Goal: Information Seeking & Learning: Learn about a topic

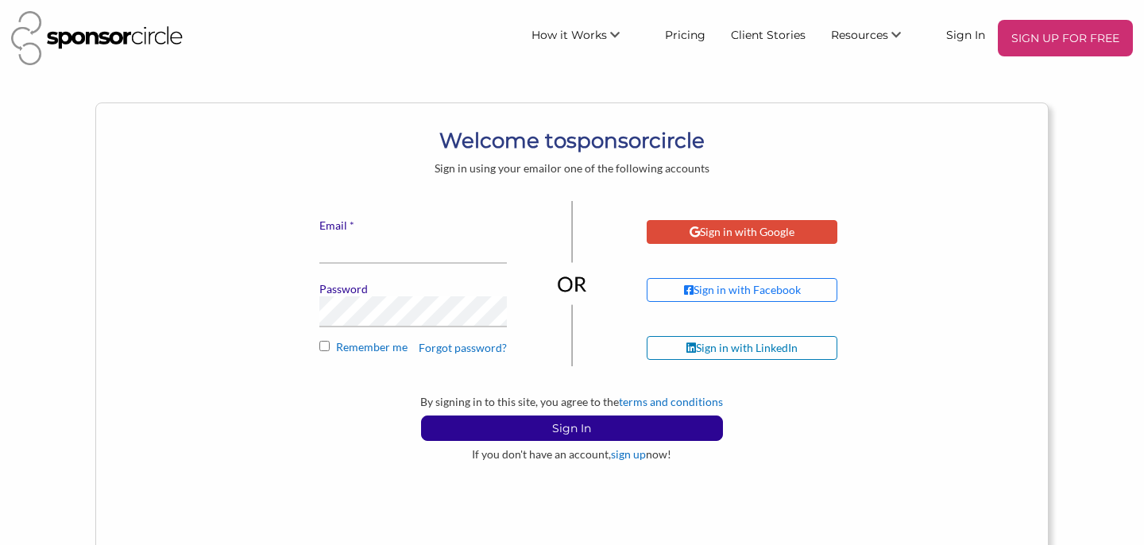
click at [687, 224] on div "Sign in with Google" at bounding box center [742, 232] width 191 height 24
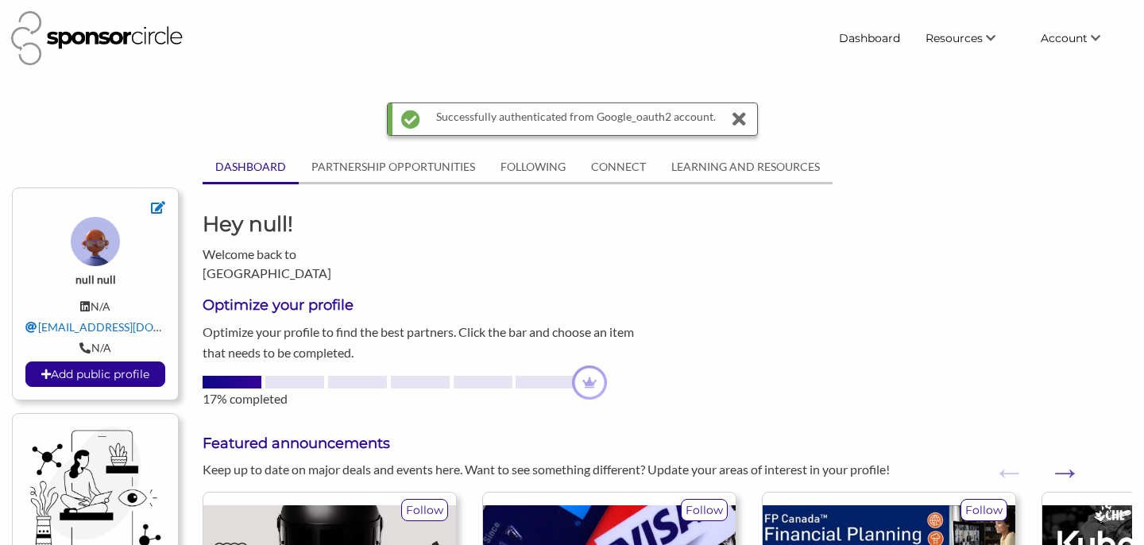
scroll to position [64, 0]
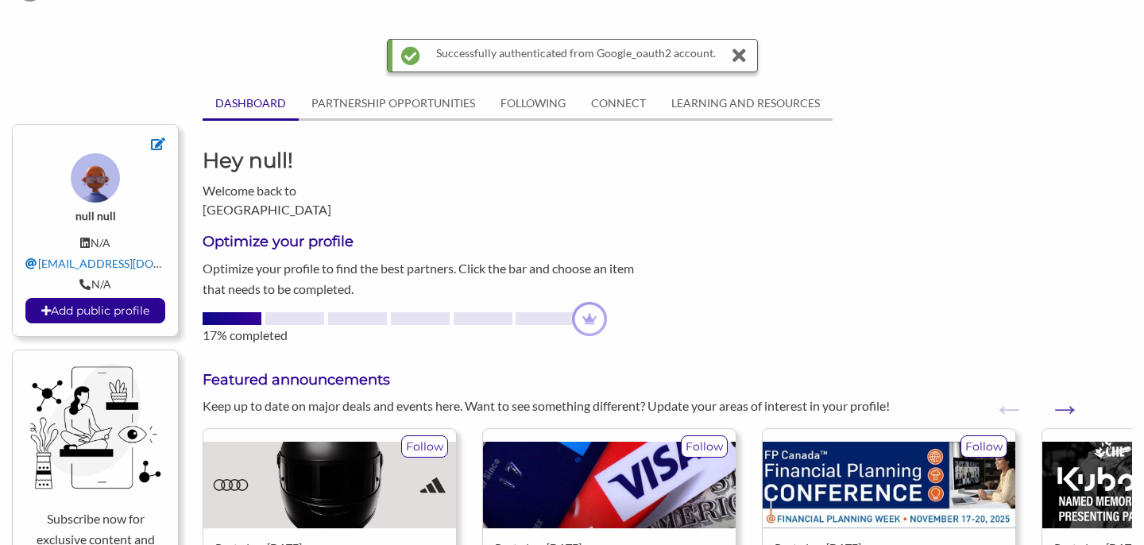
click at [894, 400] on div "Keep up to date on major deals and events here. Want to see something different…" at bounding box center [548, 405] width 715 height 19
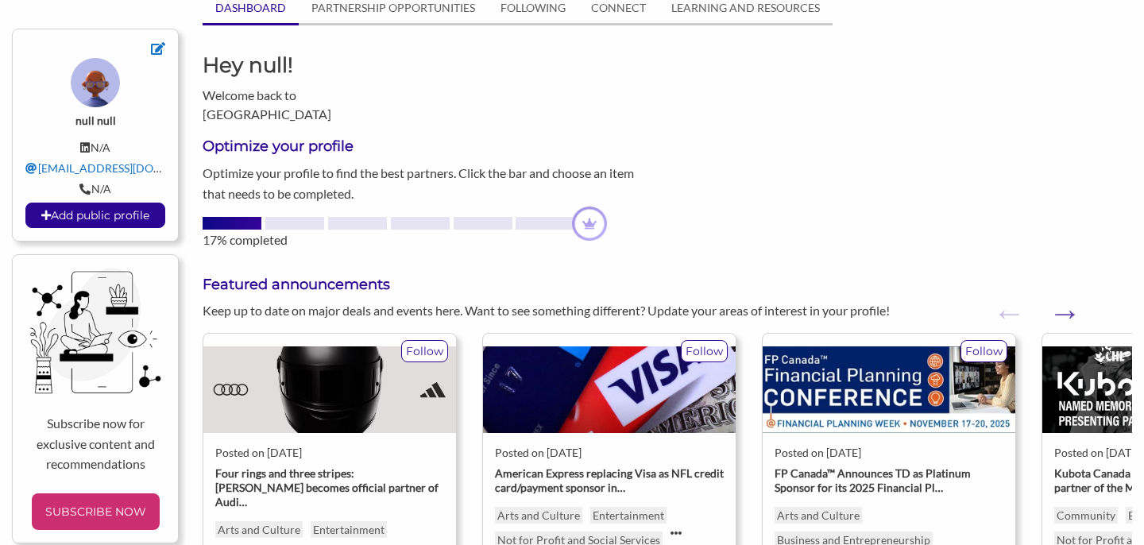
scroll to position [286, 0]
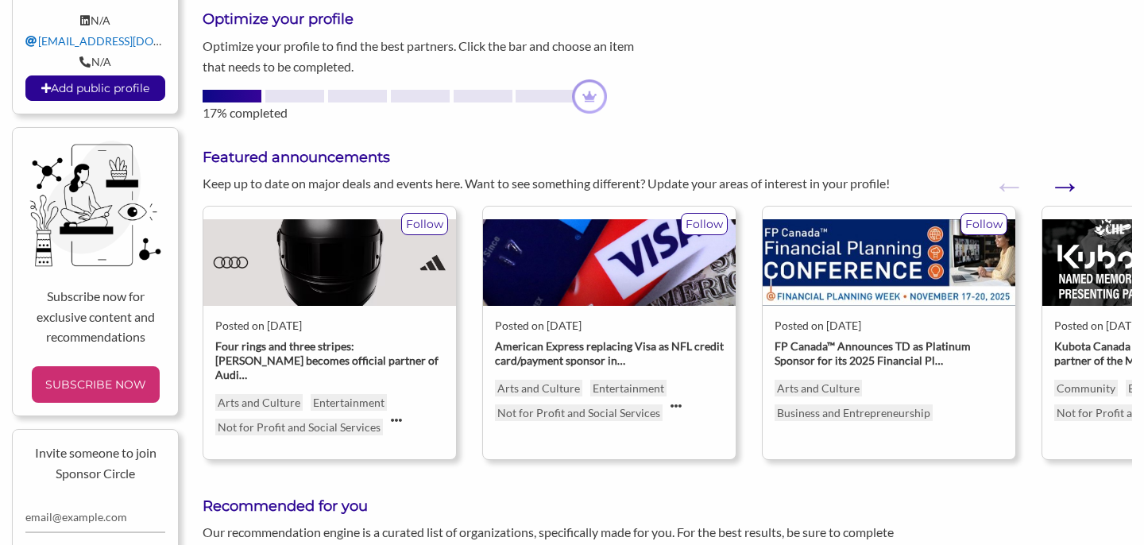
click at [1060, 183] on button "Next" at bounding box center [1057, 178] width 16 height 16
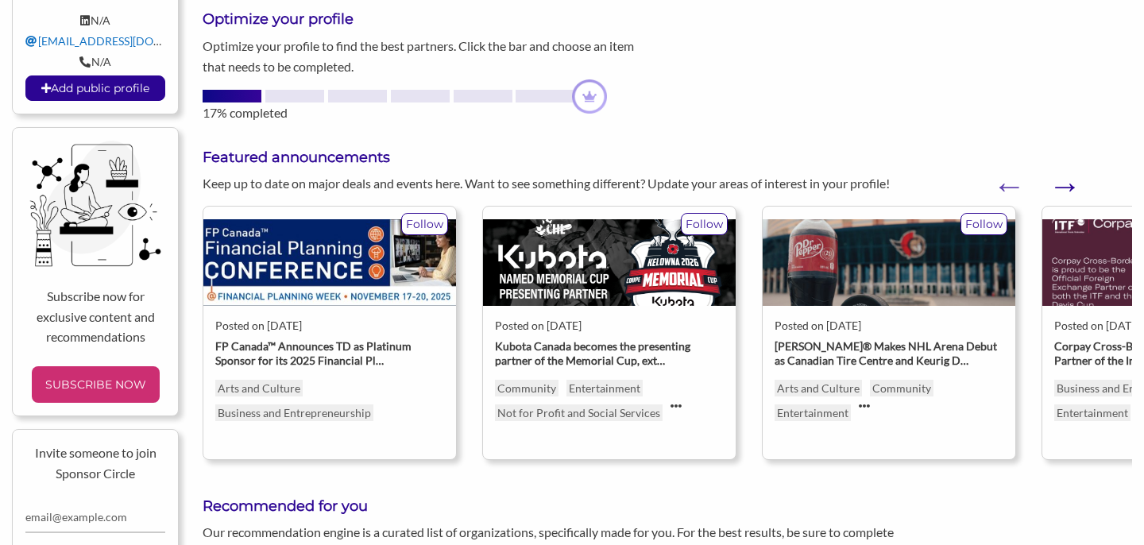
click at [1060, 183] on button "Next" at bounding box center [1057, 178] width 16 height 16
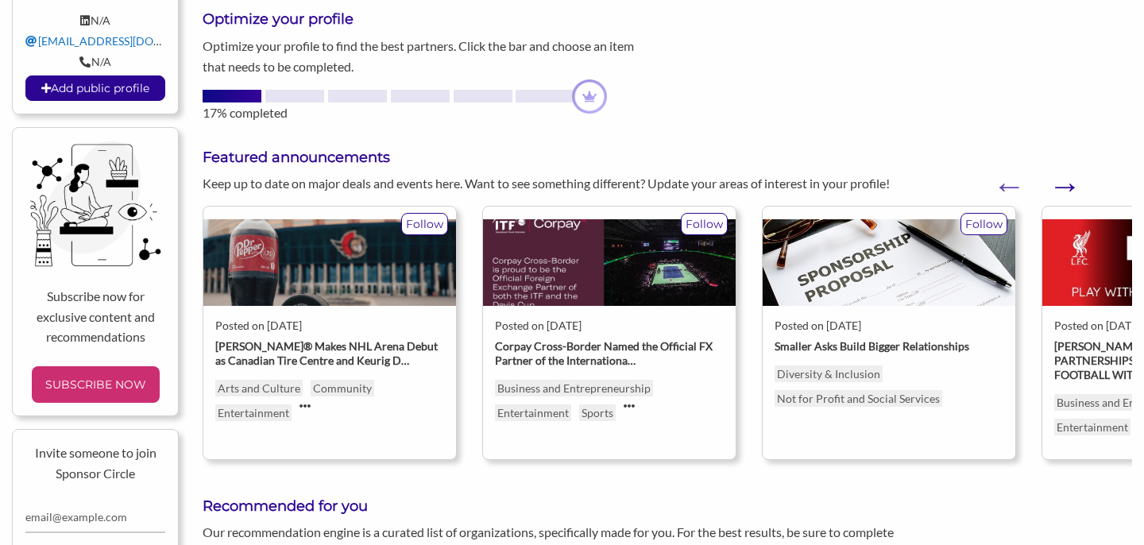
click at [1060, 183] on button "Next" at bounding box center [1057, 178] width 16 height 16
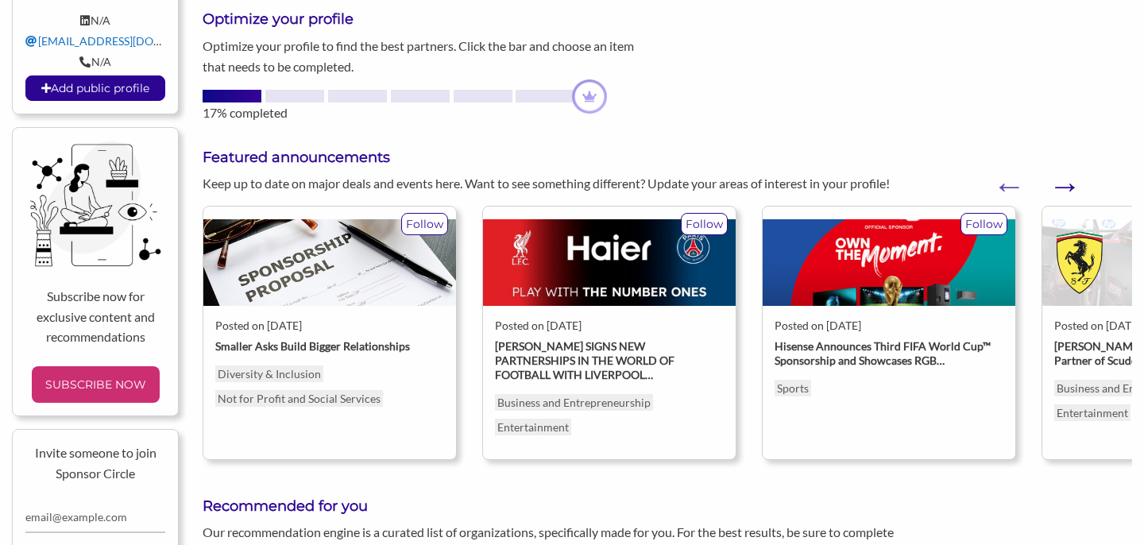
click at [1060, 183] on button "Next" at bounding box center [1057, 178] width 16 height 16
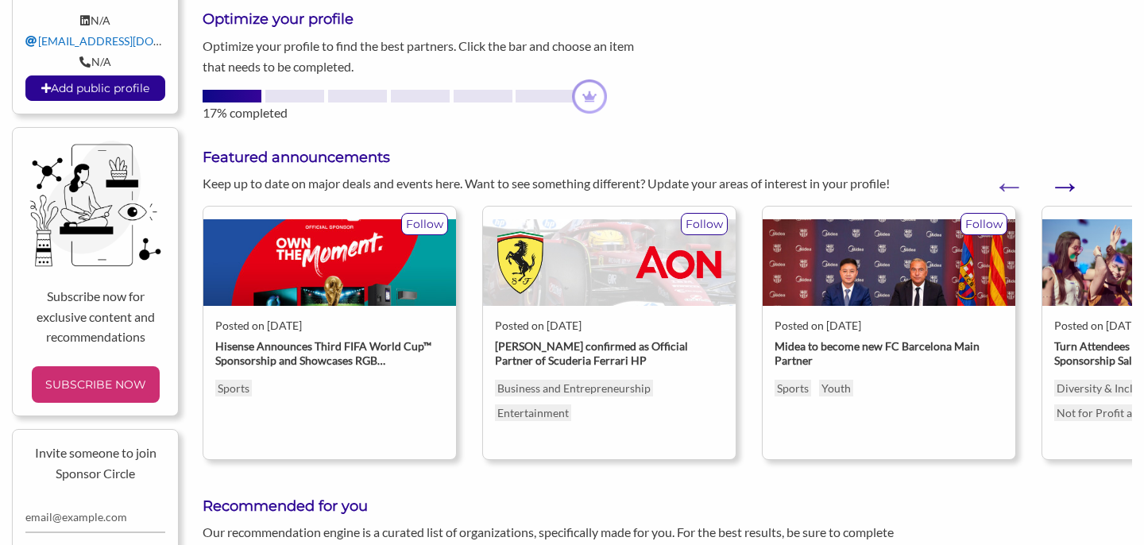
click at [1060, 183] on button "Next" at bounding box center [1057, 178] width 16 height 16
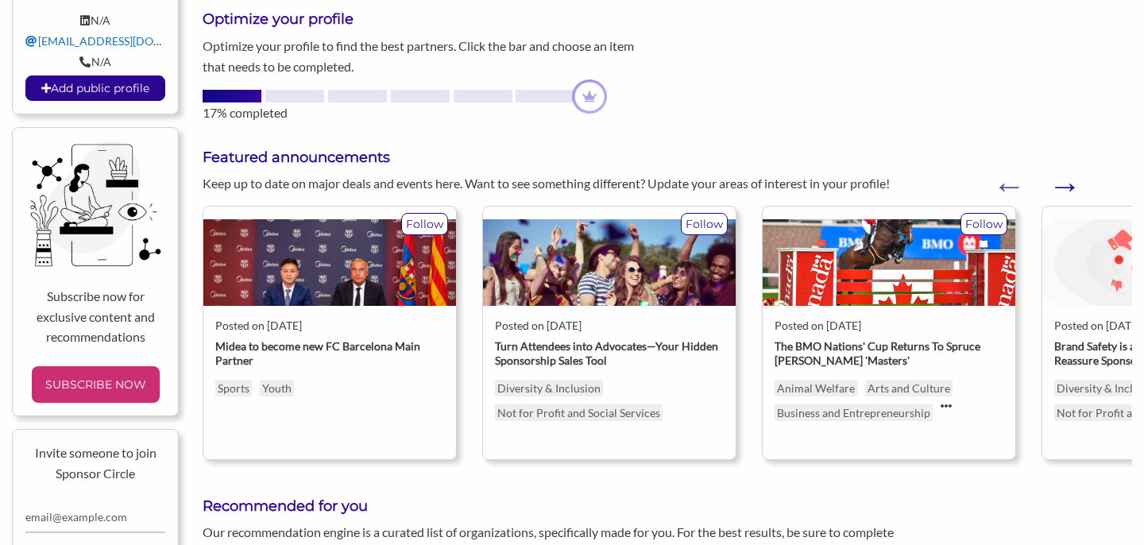
click at [1060, 183] on button "Next" at bounding box center [1057, 178] width 16 height 16
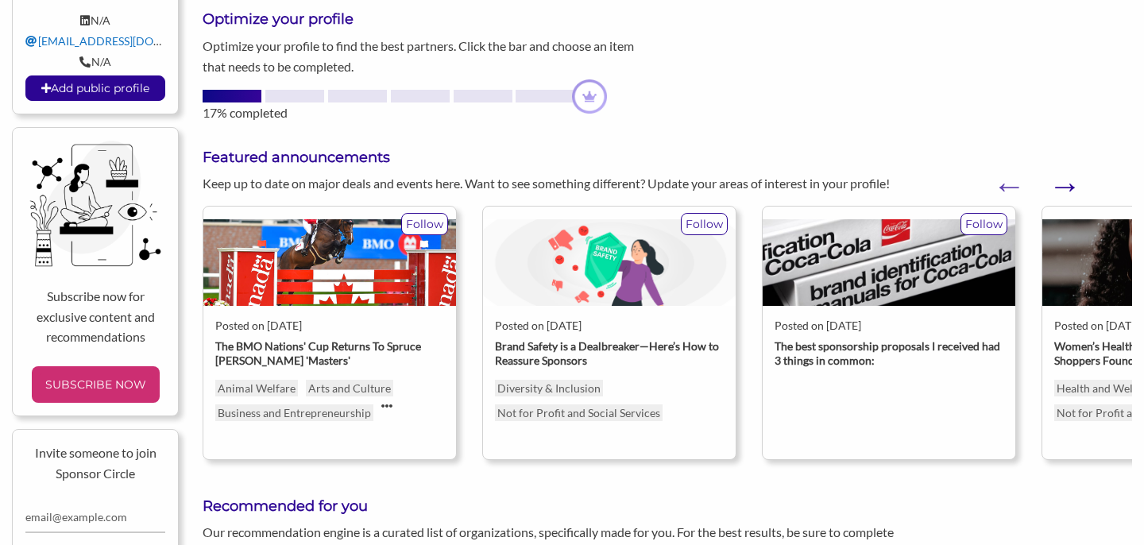
click at [1060, 183] on button "Next" at bounding box center [1057, 178] width 16 height 16
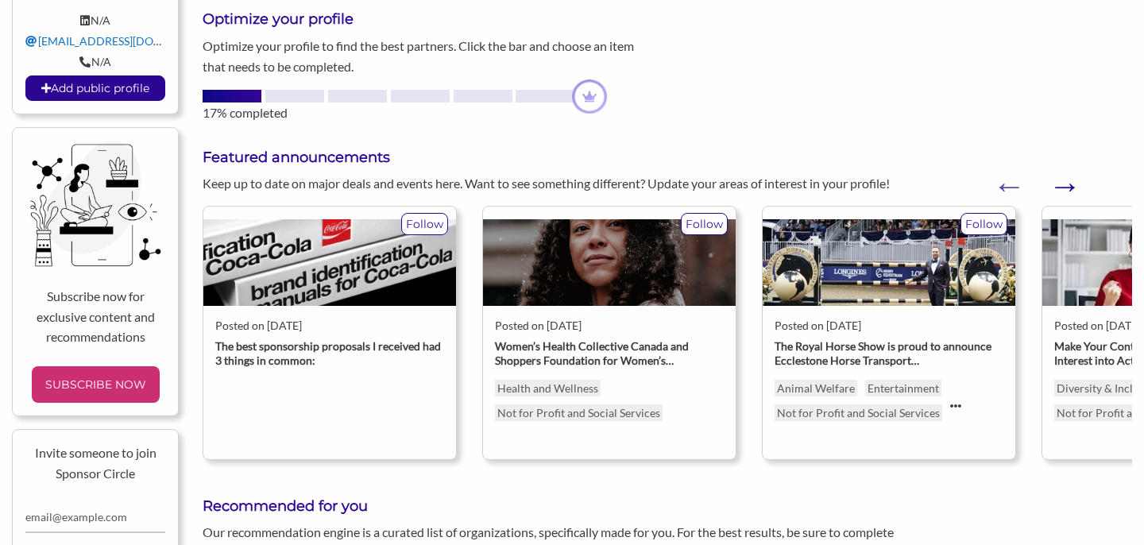
click at [1060, 183] on button "Next" at bounding box center [1057, 178] width 16 height 16
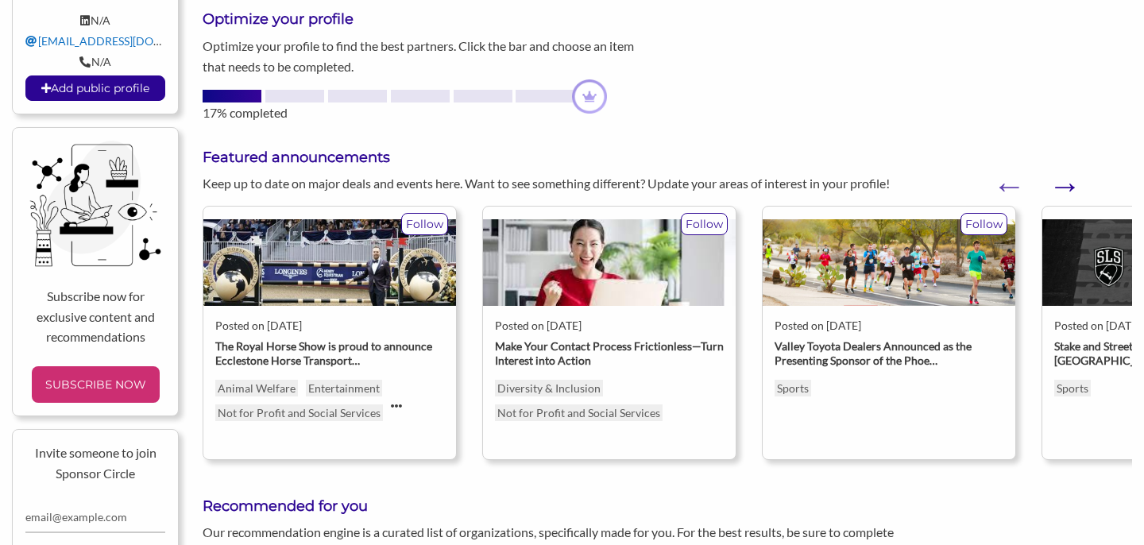
click at [1060, 183] on button "Next" at bounding box center [1057, 178] width 16 height 16
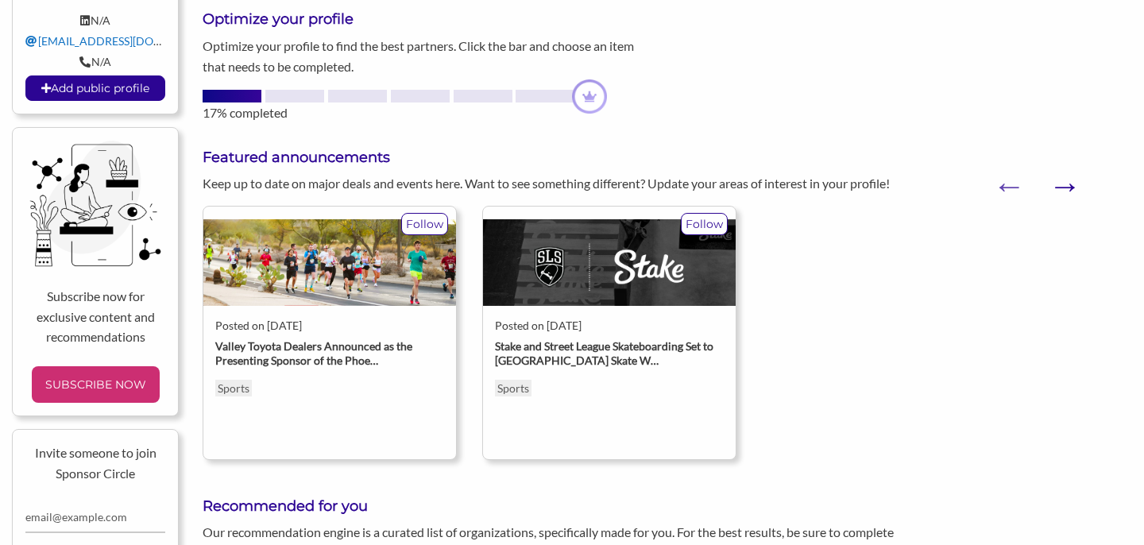
click at [1060, 184] on button "Next" at bounding box center [1057, 178] width 16 height 16
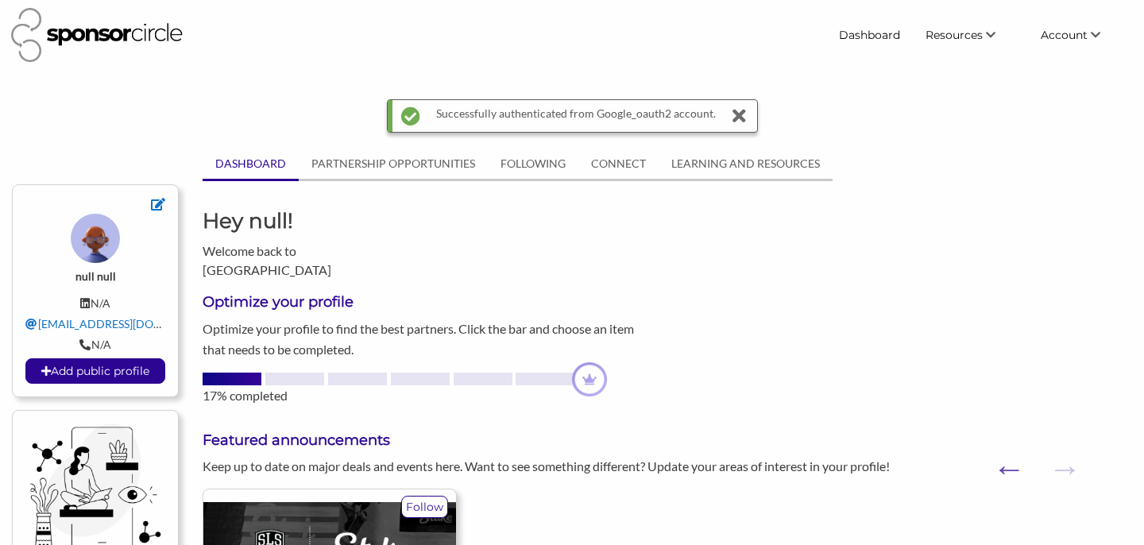
scroll to position [0, 0]
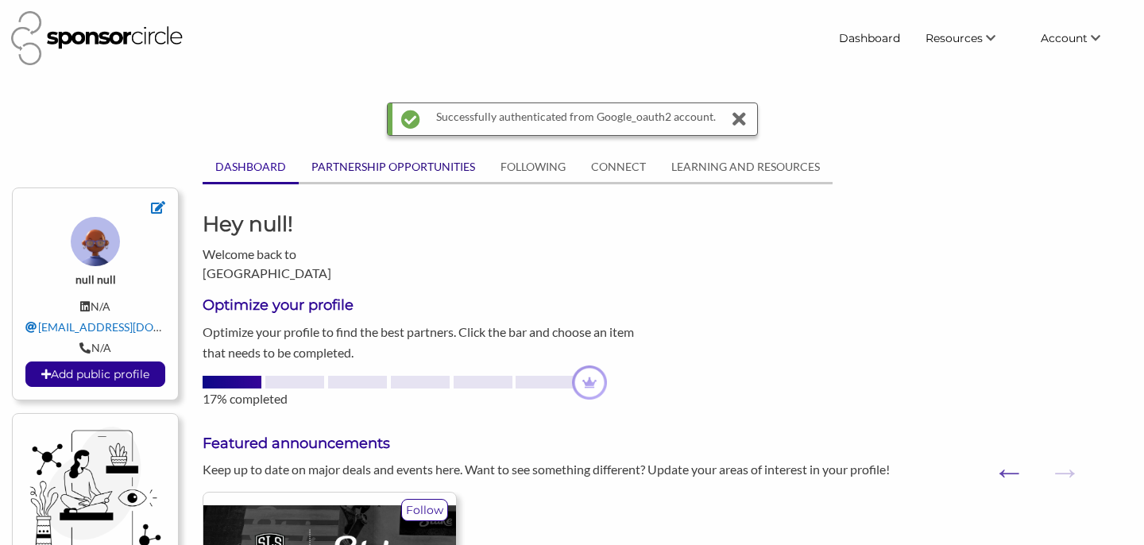
click at [463, 164] on link "PARTNERSHIP OPPORTUNITIES" at bounding box center [393, 167] width 189 height 30
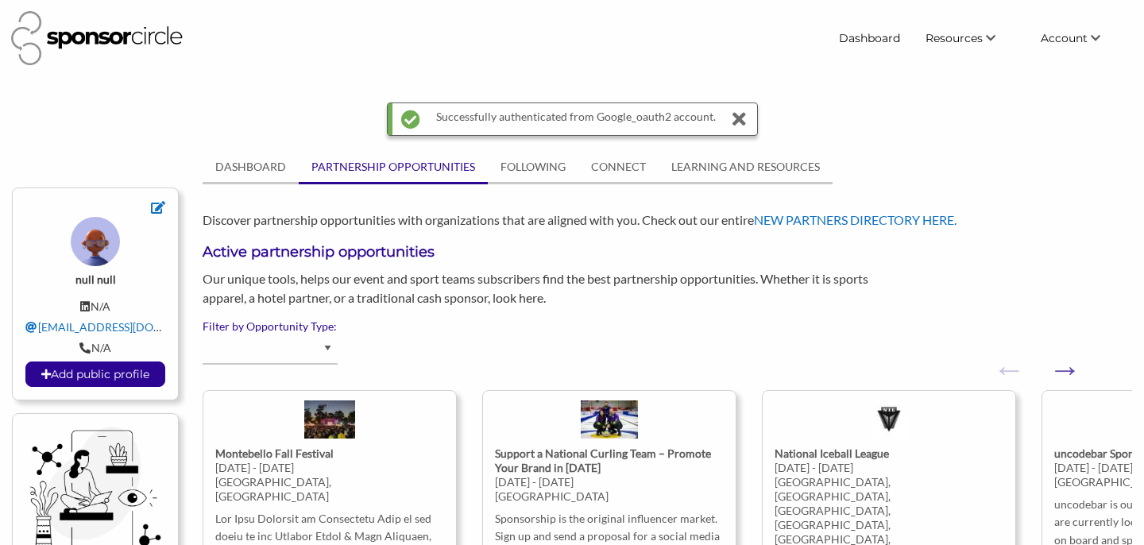
click at [417, 330] on label "Filter by Opportunity Type:" at bounding box center [667, 326] width 929 height 14
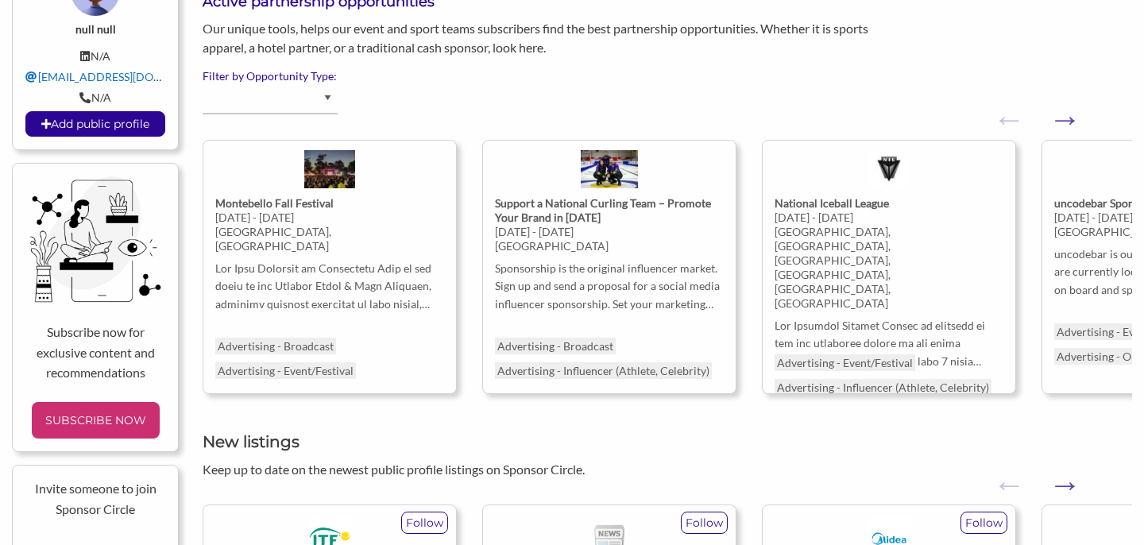
scroll to position [254, 0]
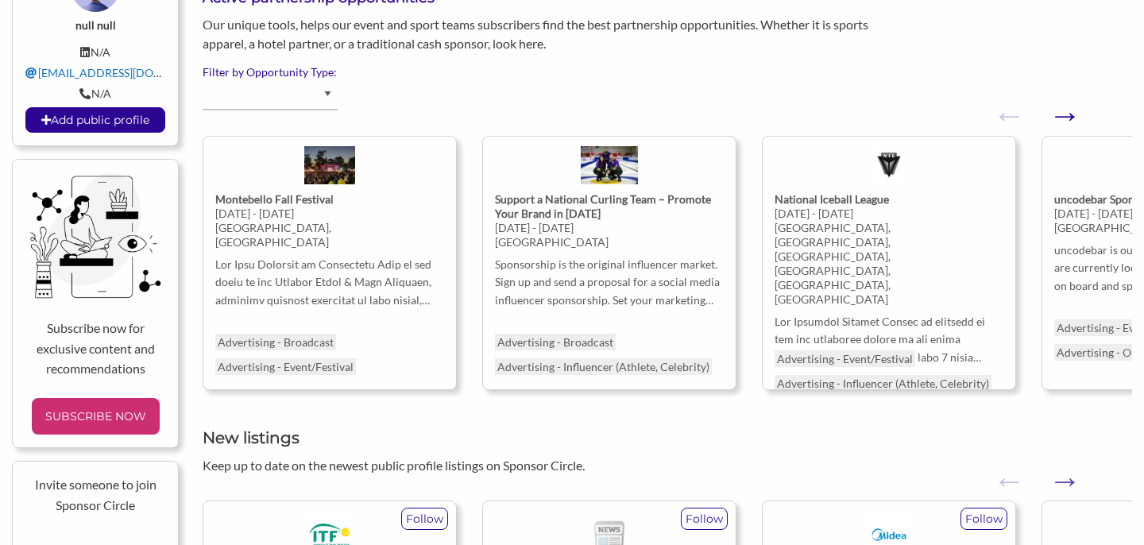
click at [1064, 112] on button "Next" at bounding box center [1057, 107] width 16 height 16
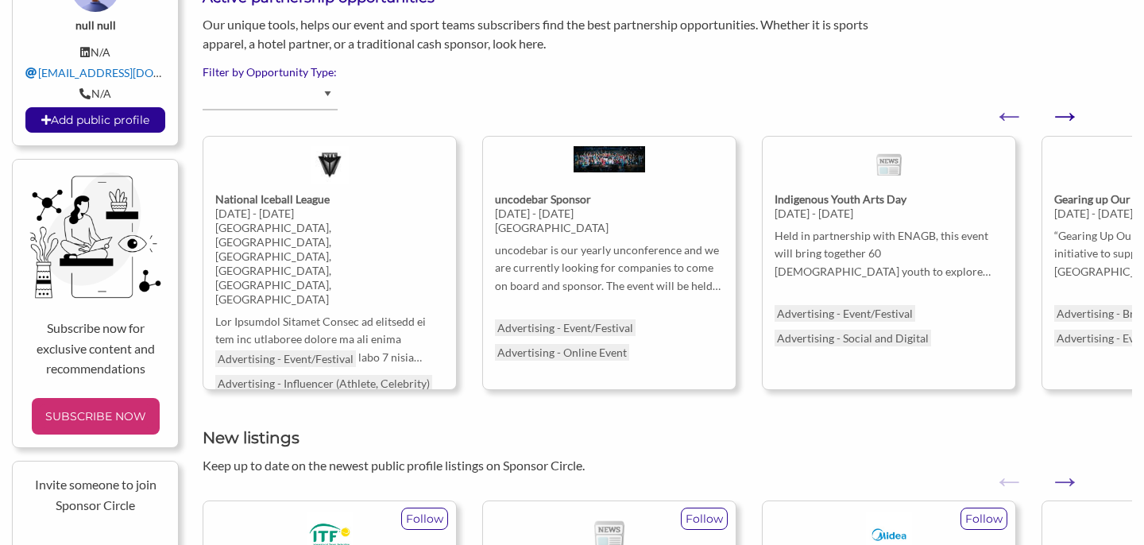
click at [1064, 112] on button "Next" at bounding box center [1057, 107] width 16 height 16
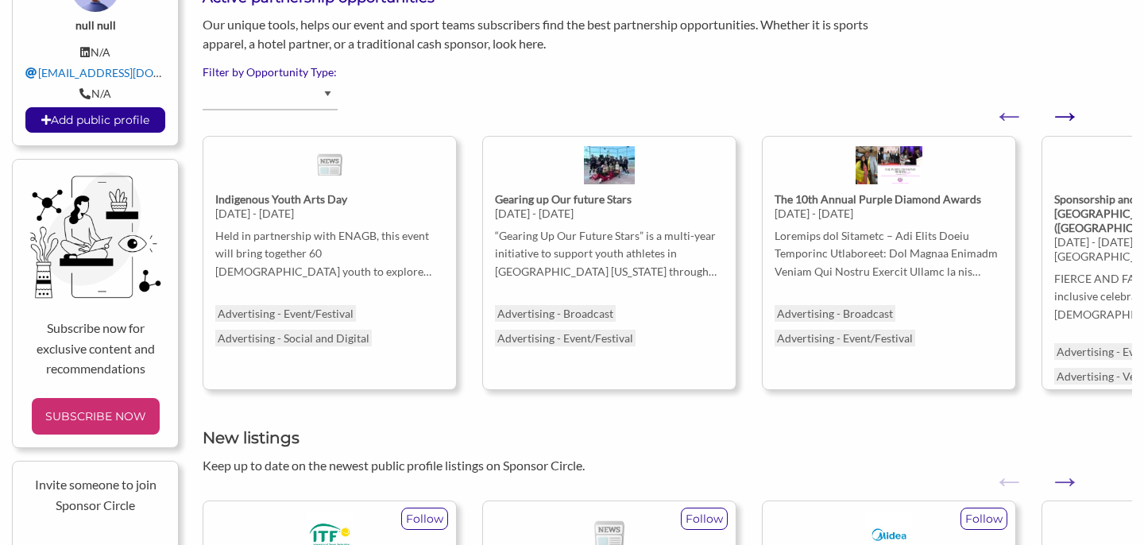
click at [1064, 112] on button "Next" at bounding box center [1057, 107] width 16 height 16
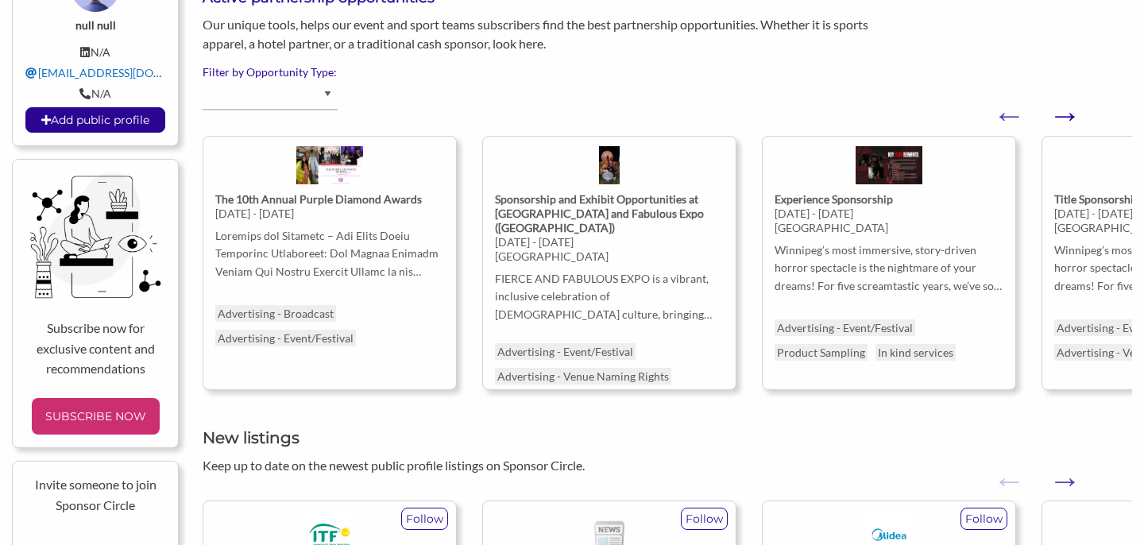
click at [1064, 111] on button "Next" at bounding box center [1057, 107] width 16 height 16
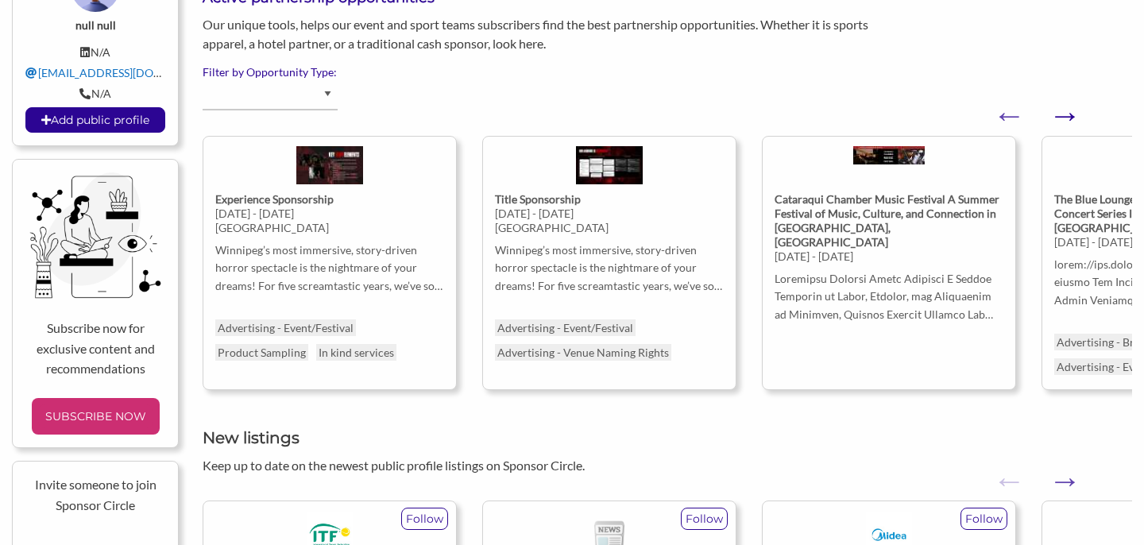
click at [1064, 111] on button "Next" at bounding box center [1057, 107] width 16 height 16
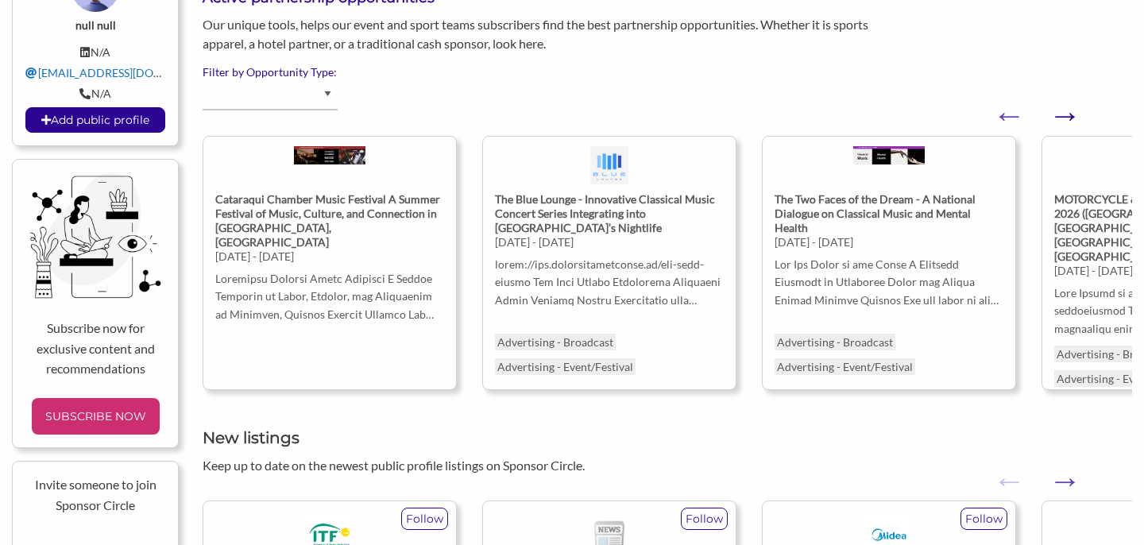
click at [1064, 111] on button "Next" at bounding box center [1057, 107] width 16 height 16
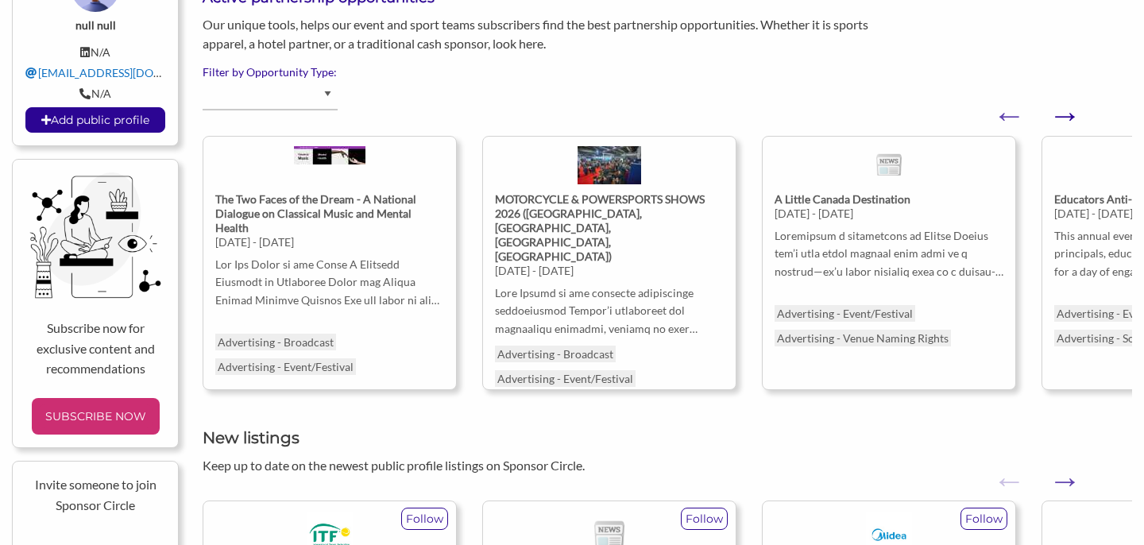
click at [1064, 111] on button "Next" at bounding box center [1057, 107] width 16 height 16
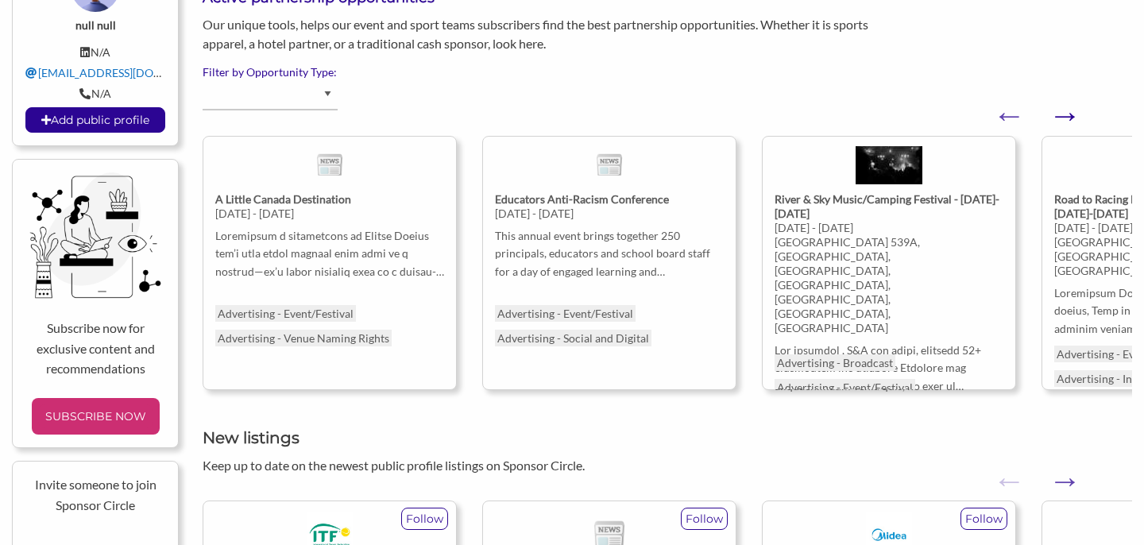
click at [1064, 111] on button "Next" at bounding box center [1057, 107] width 16 height 16
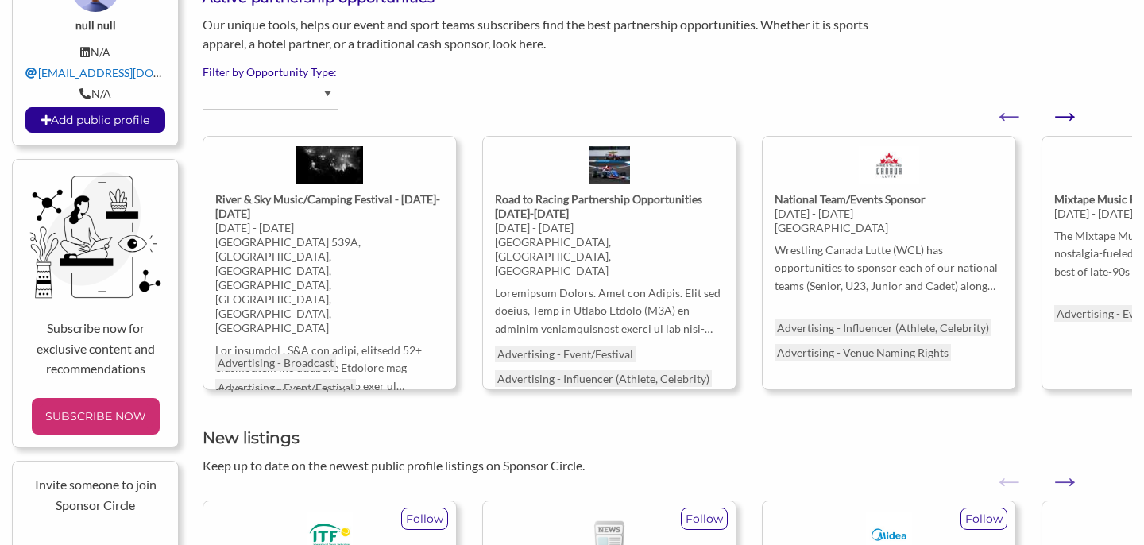
click at [1064, 111] on button "Next" at bounding box center [1057, 107] width 16 height 16
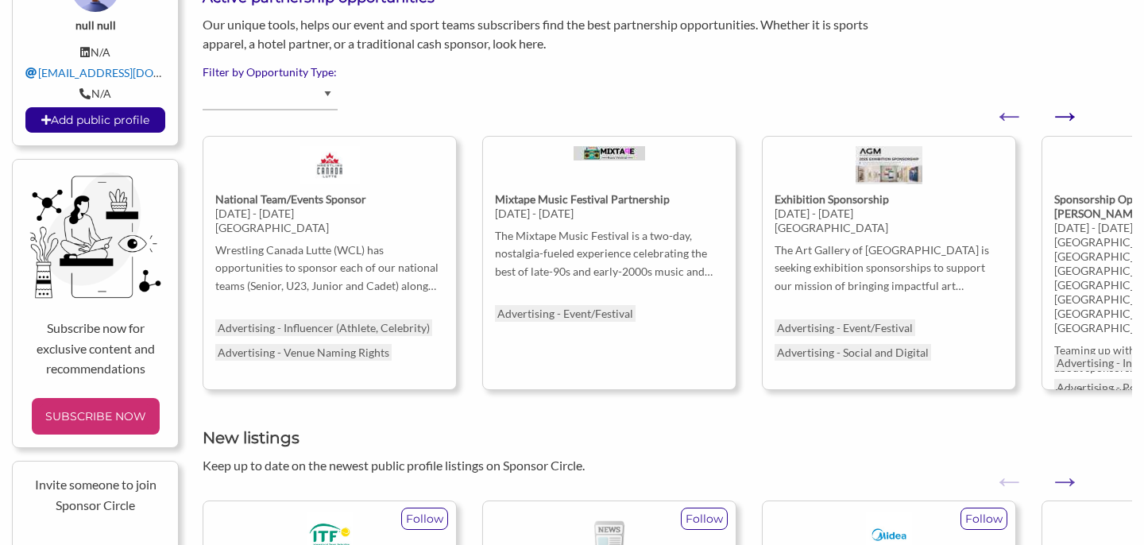
click at [1064, 111] on button "Next" at bounding box center [1057, 107] width 16 height 16
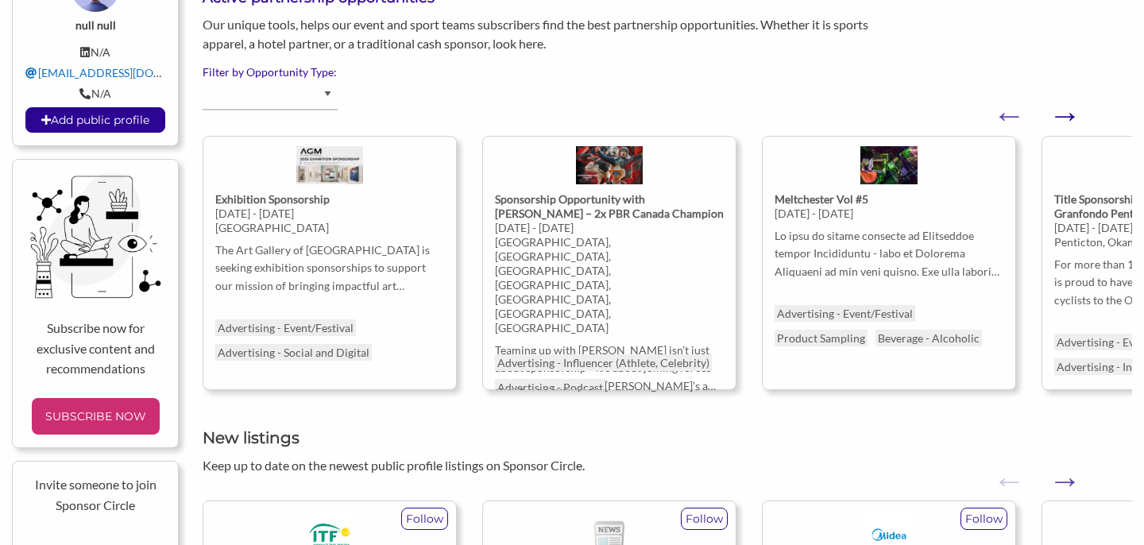
click at [1064, 110] on button "Next" at bounding box center [1057, 107] width 16 height 16
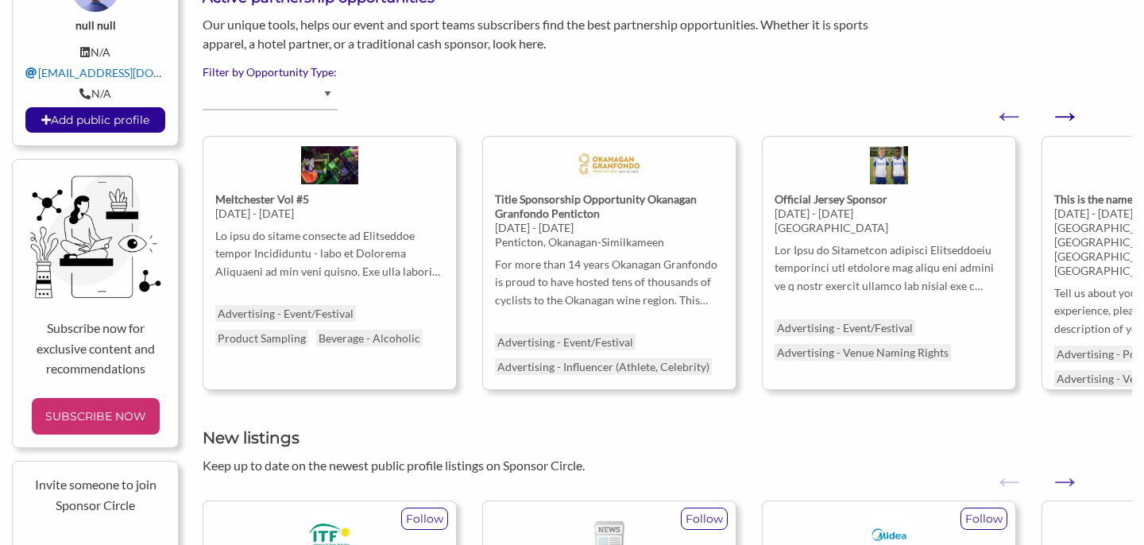
click at [1064, 110] on button "Next" at bounding box center [1057, 107] width 16 height 16
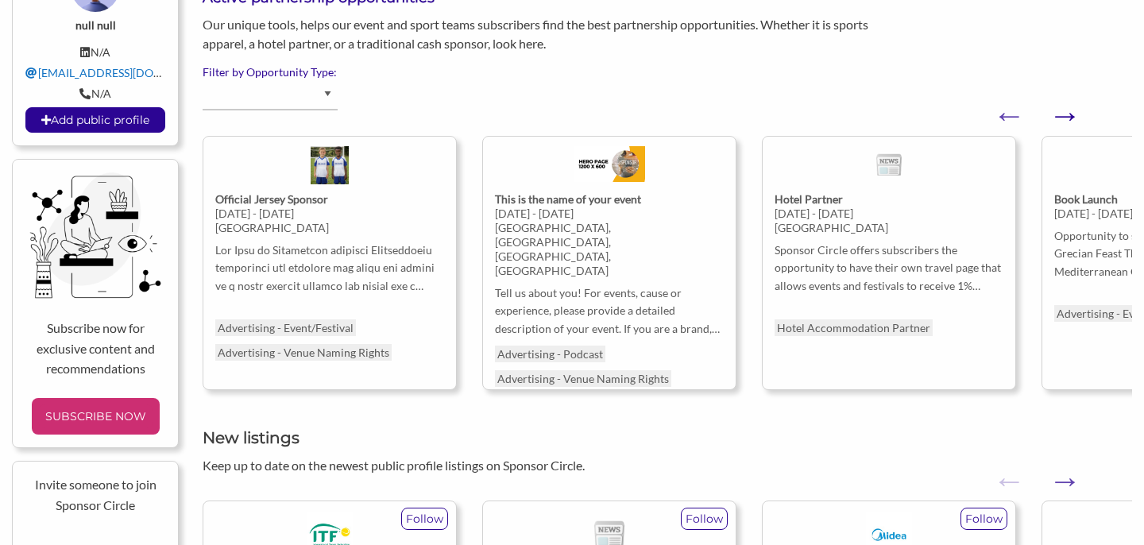
click at [1064, 110] on button "Next" at bounding box center [1057, 107] width 16 height 16
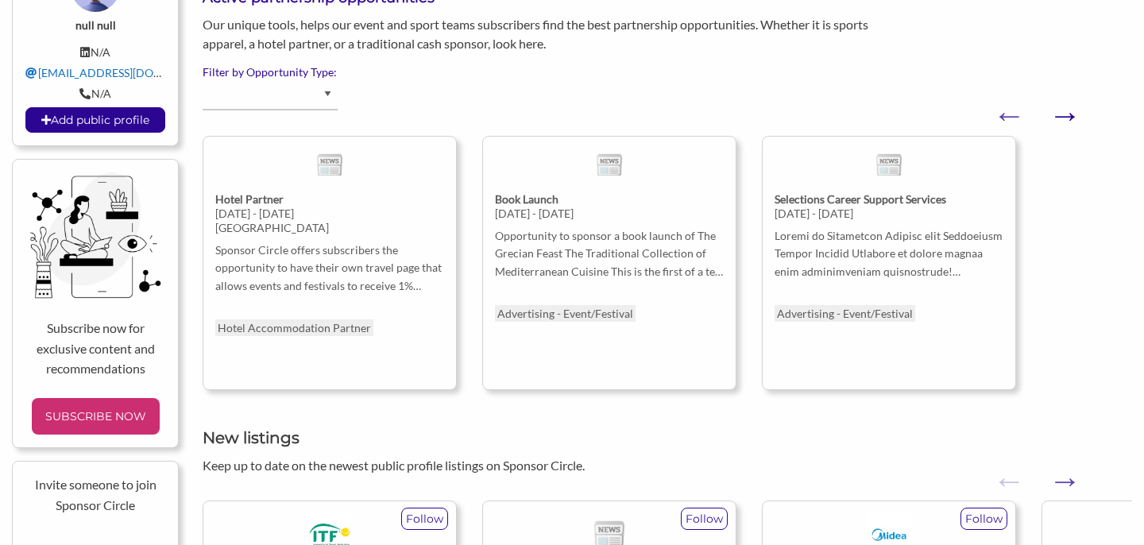
click at [1064, 110] on button "Next" at bounding box center [1057, 107] width 16 height 16
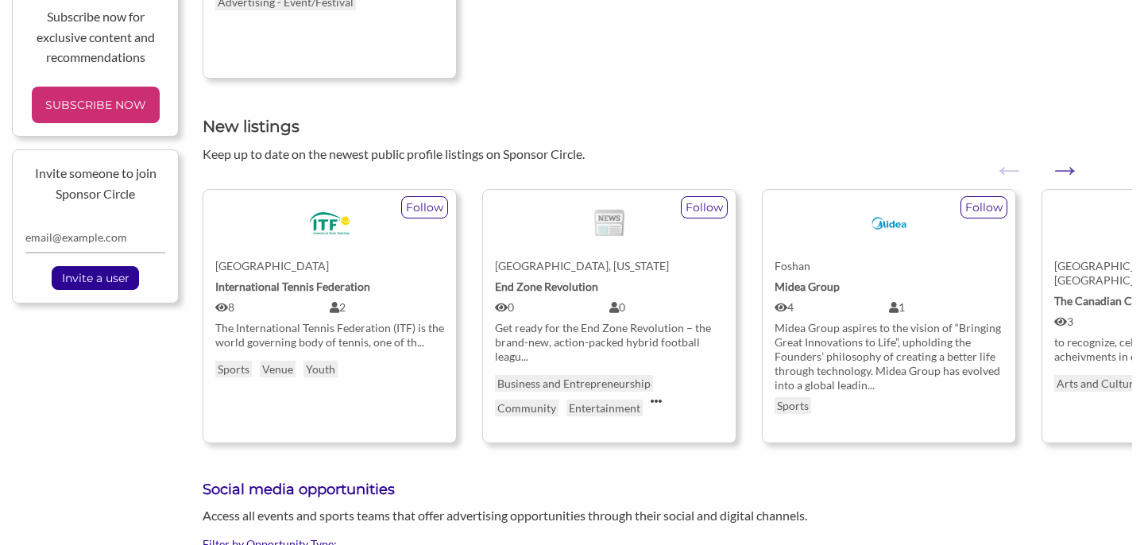
scroll to position [635, 0]
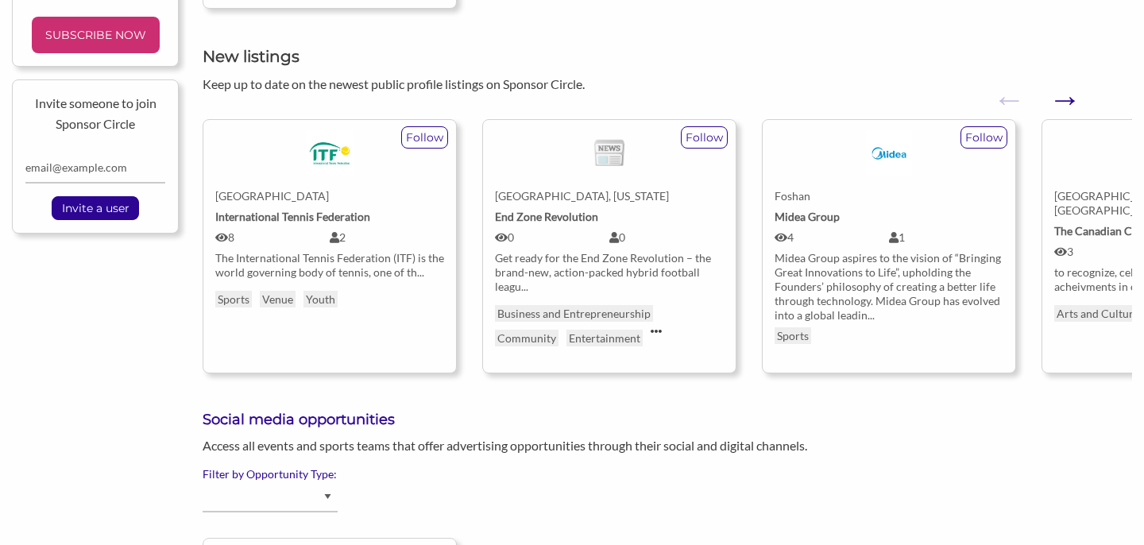
click at [1064, 99] on button "Next" at bounding box center [1057, 91] width 16 height 16
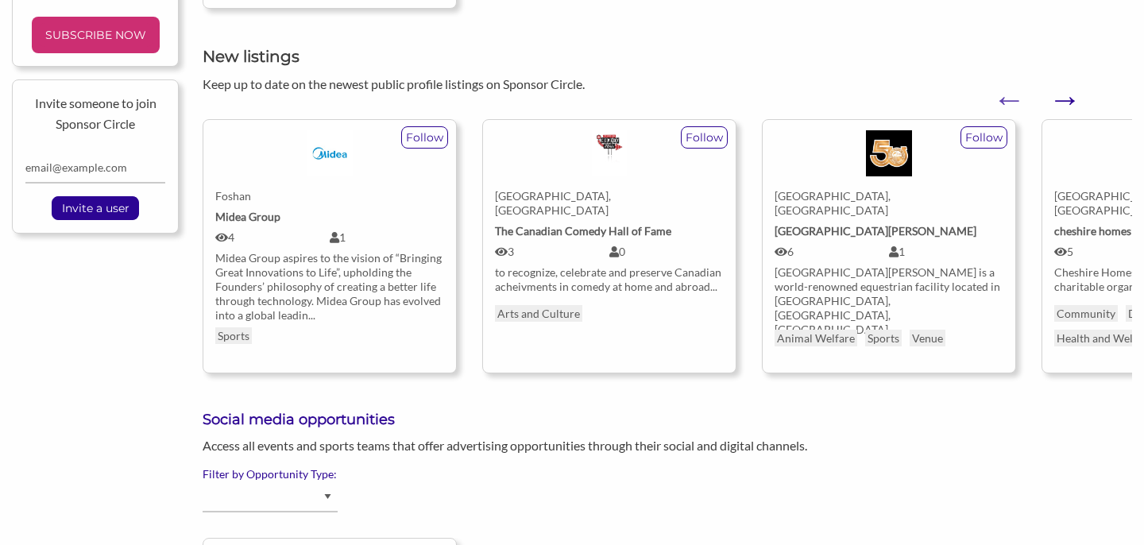
click at [1064, 99] on button "Next" at bounding box center [1057, 91] width 16 height 16
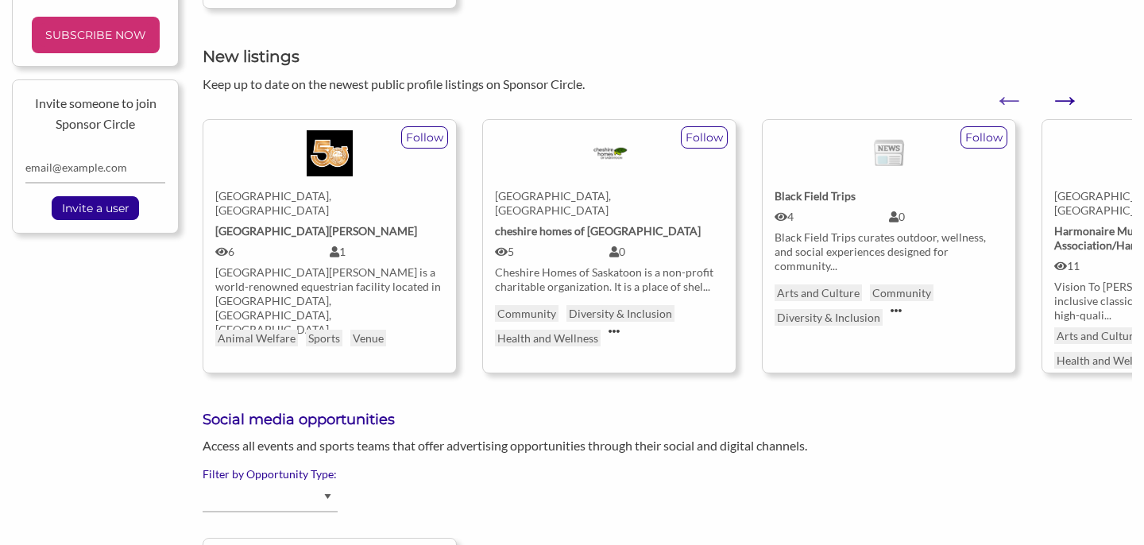
click at [1064, 99] on button "Next" at bounding box center [1057, 91] width 16 height 16
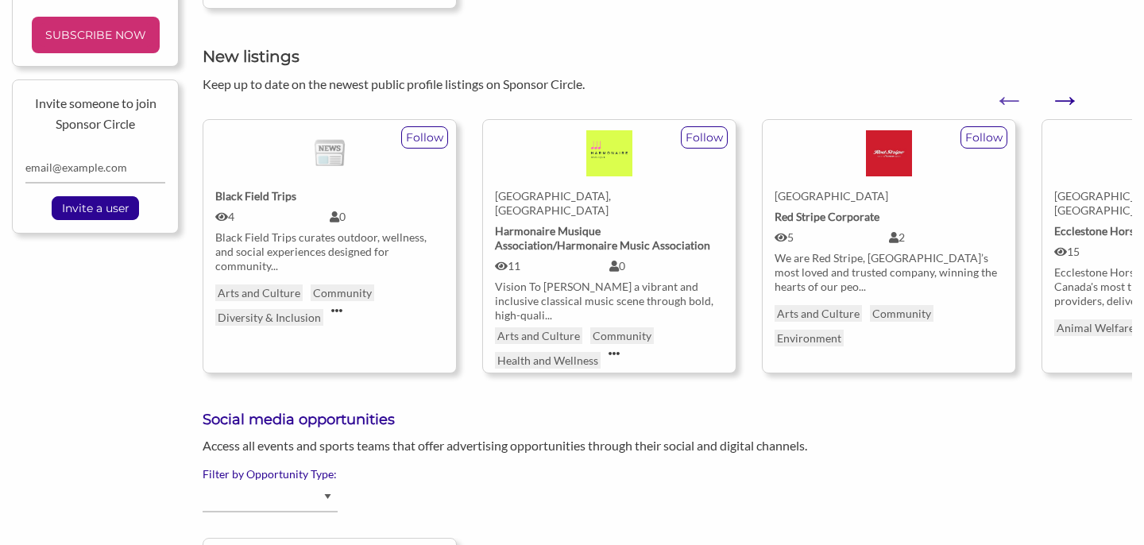
click at [1064, 99] on button "Next" at bounding box center [1057, 91] width 16 height 16
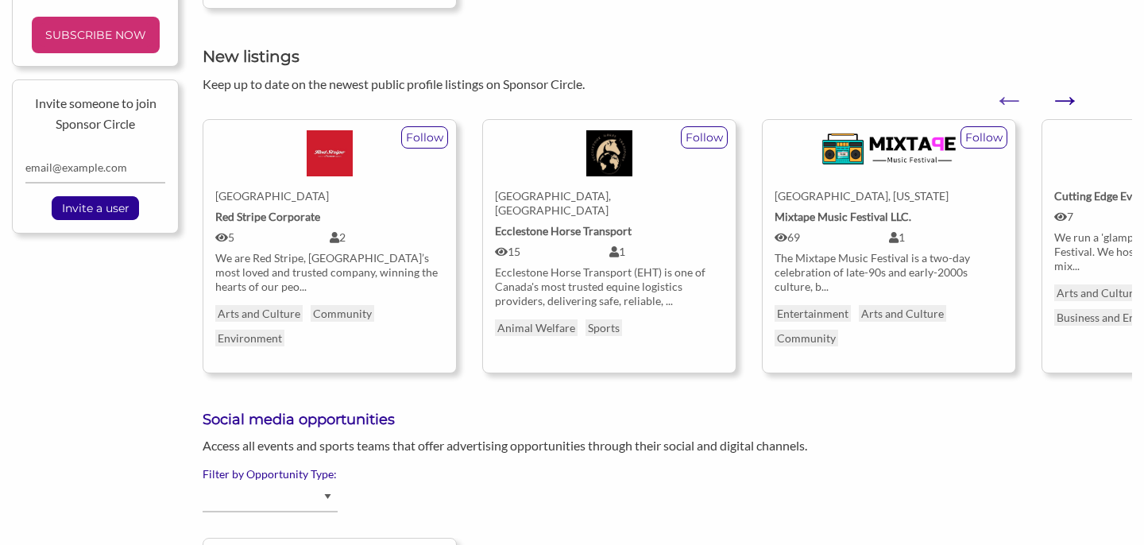
click at [1064, 99] on button "Next" at bounding box center [1057, 91] width 16 height 16
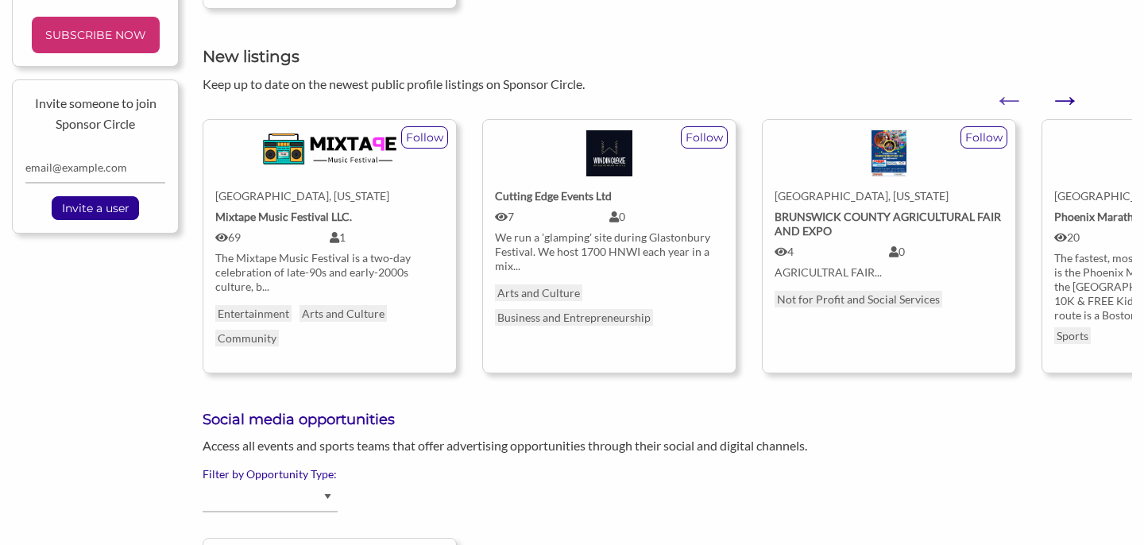
click at [1064, 99] on button "Next" at bounding box center [1057, 91] width 16 height 16
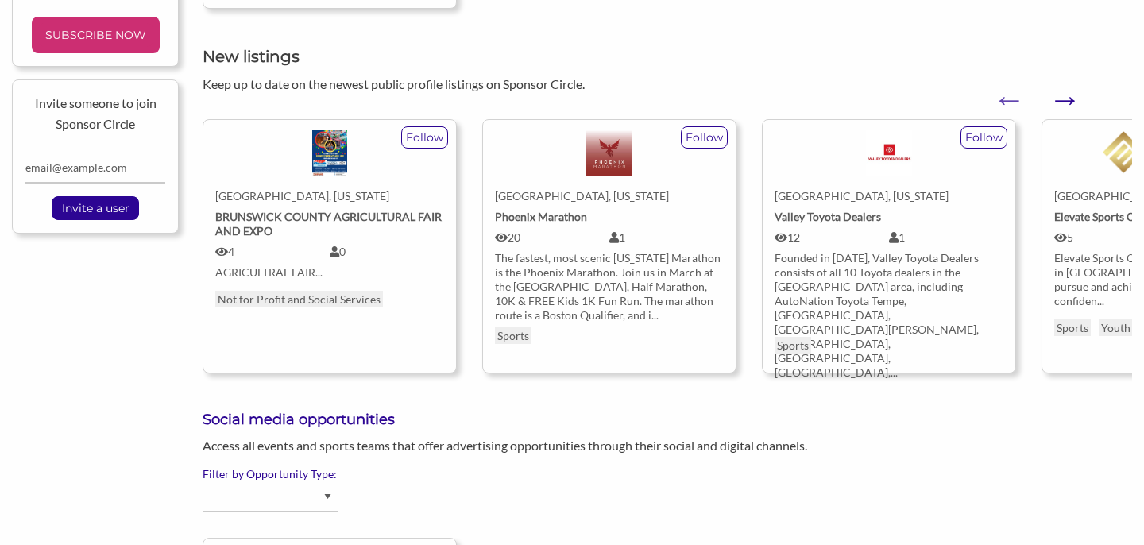
click at [1064, 99] on button "Next" at bounding box center [1057, 91] width 16 height 16
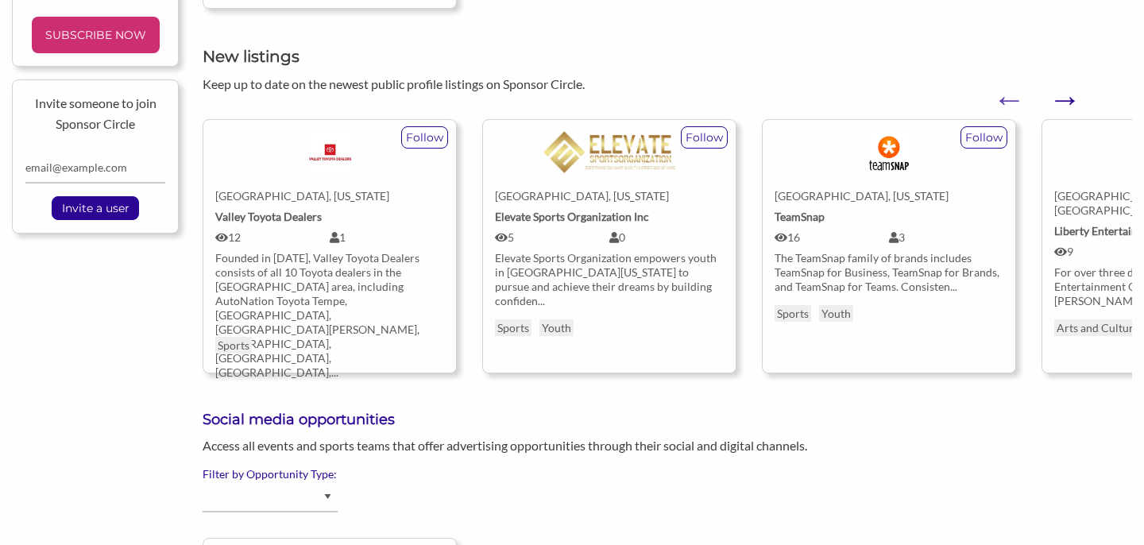
click at [1064, 99] on button "Next" at bounding box center [1057, 91] width 16 height 16
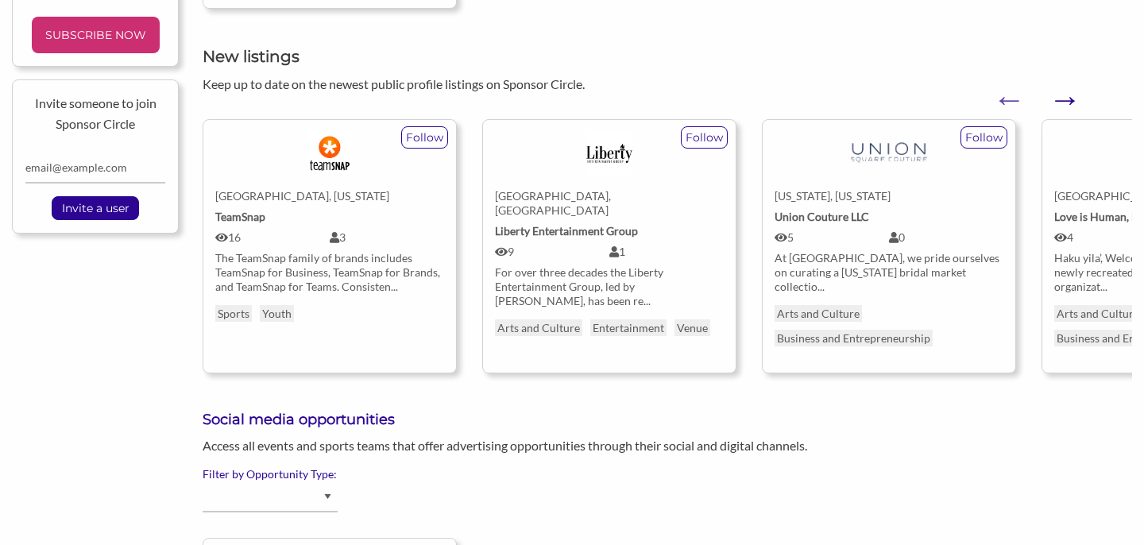
click at [1064, 99] on button "Next" at bounding box center [1057, 91] width 16 height 16
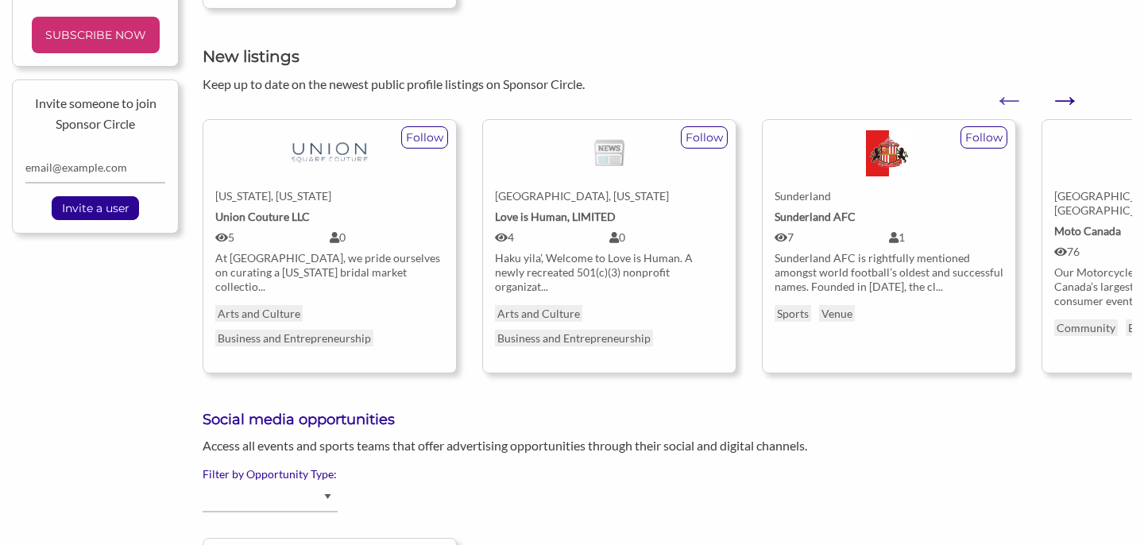
click at [1064, 99] on button "Next" at bounding box center [1057, 91] width 16 height 16
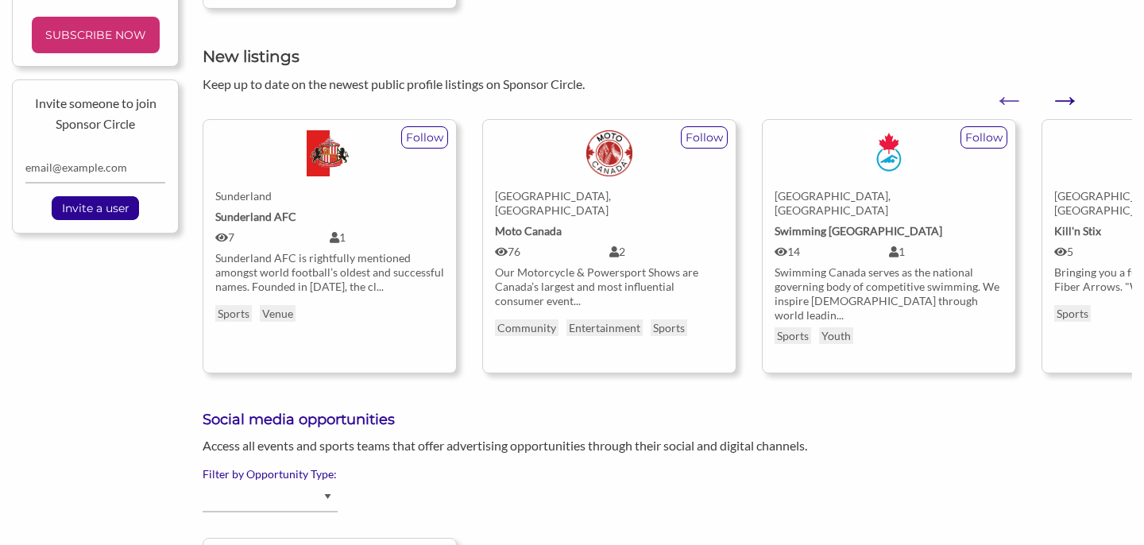
click at [1064, 99] on button "Next" at bounding box center [1057, 91] width 16 height 16
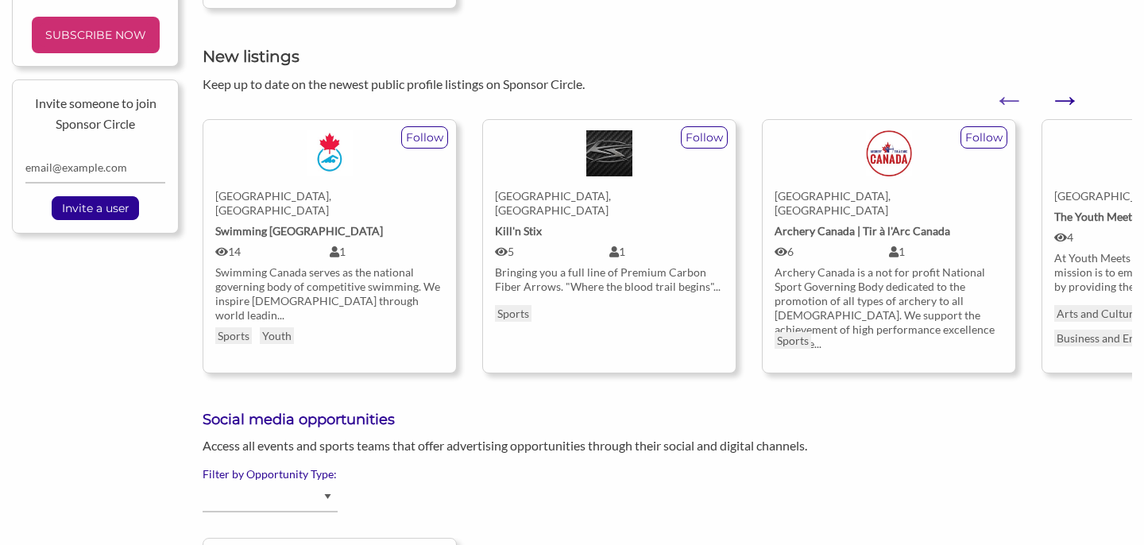
click at [1064, 99] on button "Next" at bounding box center [1057, 91] width 16 height 16
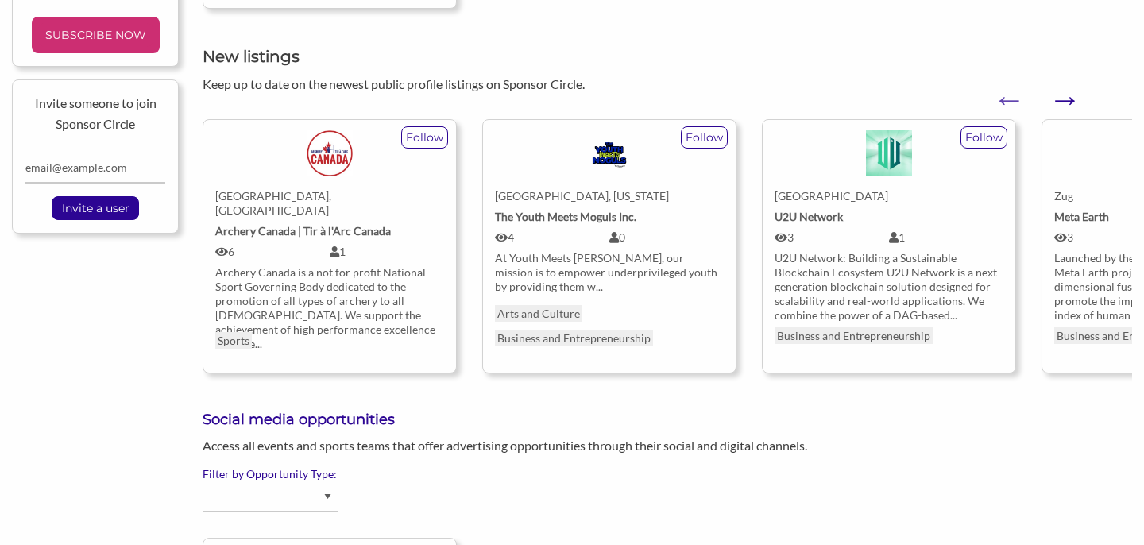
click at [1064, 99] on button "Next" at bounding box center [1057, 91] width 16 height 16
click at [1064, 95] on button "Next" at bounding box center [1057, 91] width 16 height 16
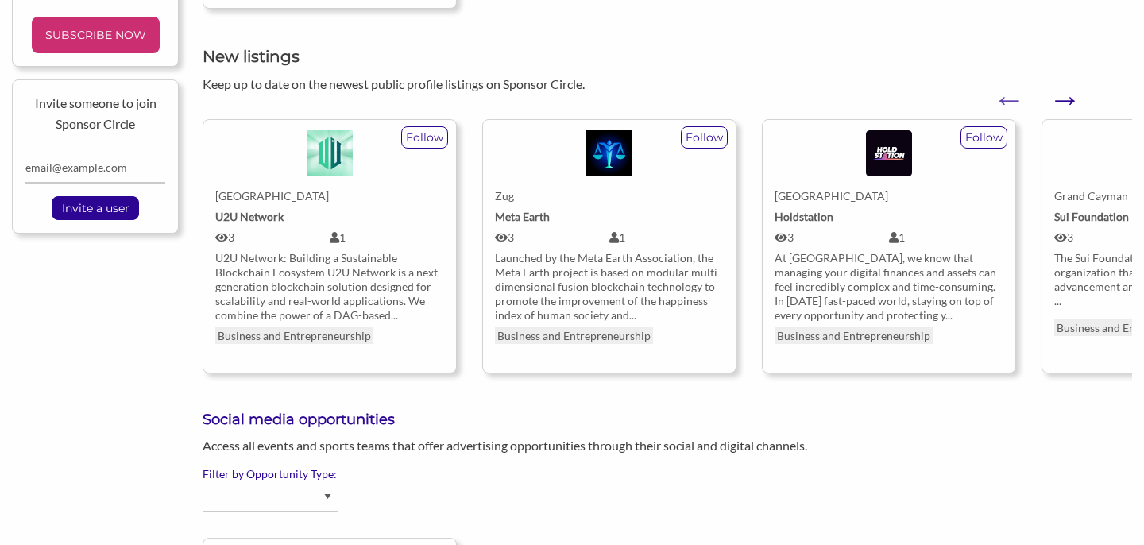
click at [1064, 99] on button "Next" at bounding box center [1057, 91] width 16 height 16
